Goal: Find specific page/section: Find specific page/section

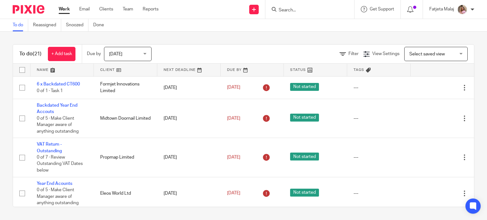
click at [304, 16] on div at bounding box center [309, 9] width 89 height 19
click at [305, 11] on input "Search" at bounding box center [306, 11] width 57 height 6
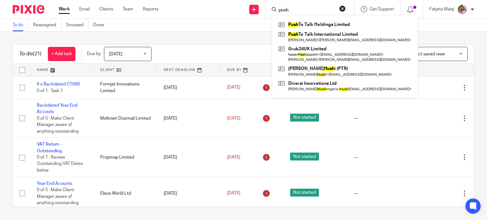
type input "push"
click at [344, 10] on button "reset" at bounding box center [342, 8] width 6 height 6
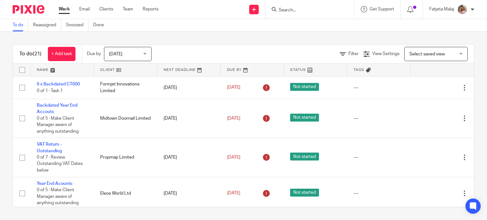
click at [331, 10] on input "Search" at bounding box center [306, 11] width 57 height 6
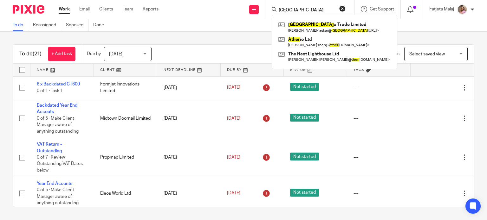
type input "athen"
drag, startPoint x: 303, startPoint y: 6, endPoint x: 233, endPoint y: 12, distance: 70.4
click at [233, 12] on div "Send new email Create task Add client athen Athen a Trade Limited Askar Bulegen…" at bounding box center [327, 9] width 319 height 19
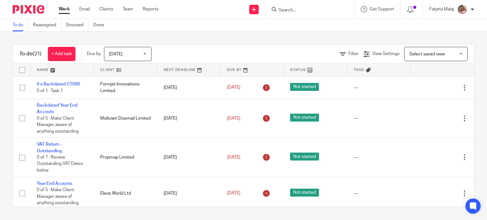
click at [303, 9] on input "Search" at bounding box center [306, 11] width 57 height 6
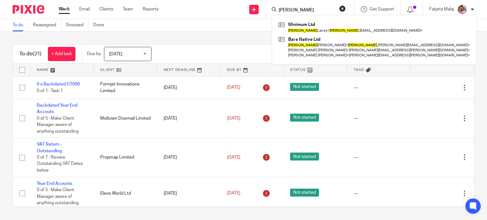
type input "theresa"
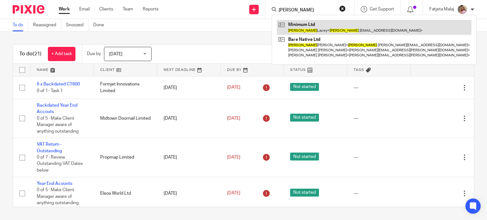
click at [327, 26] on link at bounding box center [374, 27] width 195 height 15
